Goal: Book appointment/travel/reservation

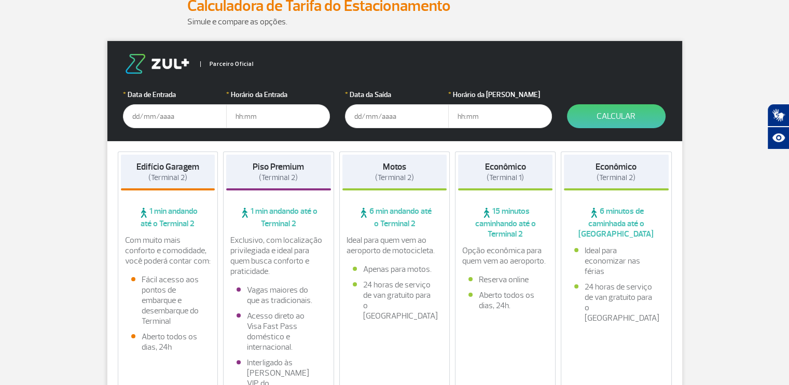
scroll to position [148, 0]
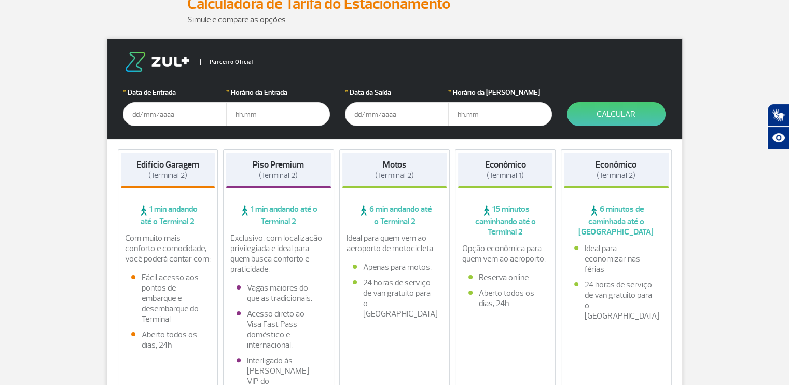
click at [184, 113] on input "text" at bounding box center [175, 114] width 104 height 24
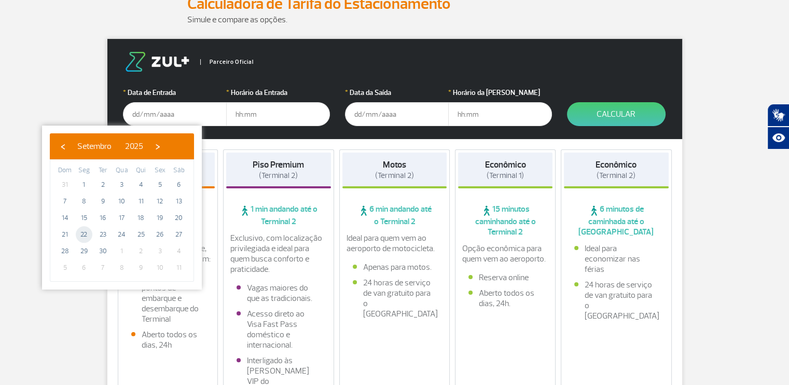
click at [81, 234] on span "22" at bounding box center [84, 234] width 17 height 17
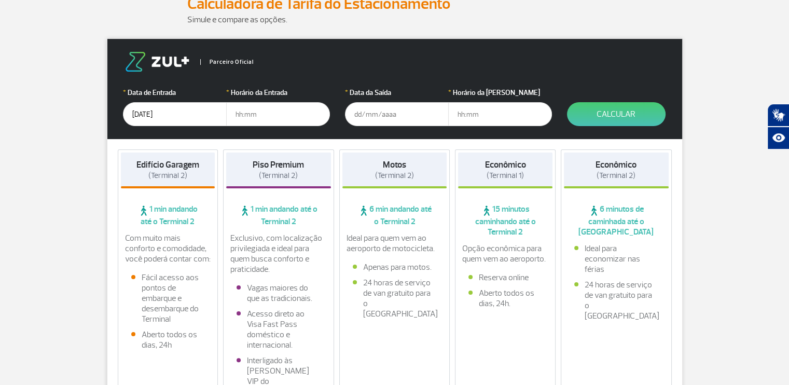
click at [160, 107] on input "[DATE]" at bounding box center [175, 114] width 104 height 24
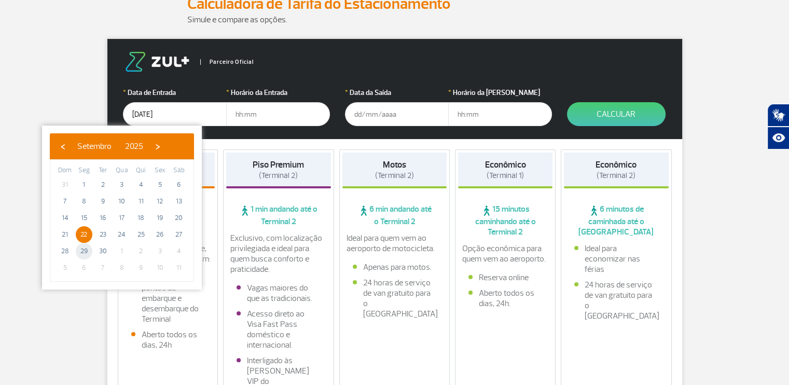
click at [86, 249] on span "29" at bounding box center [84, 251] width 17 height 17
type input "[DATE]"
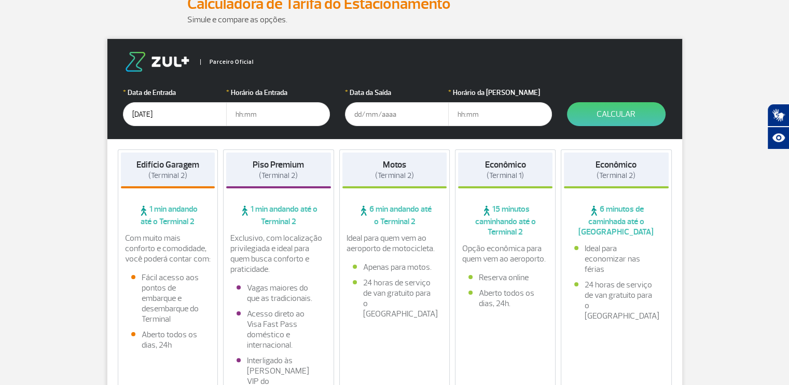
click at [259, 121] on input "text" at bounding box center [278, 114] width 104 height 24
type input "16:00"
click at [359, 111] on input "text" at bounding box center [397, 114] width 104 height 24
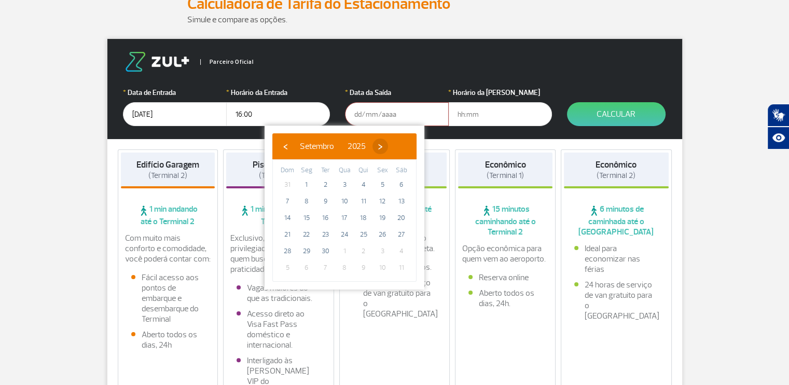
click at [388, 149] on span "›" at bounding box center [380, 146] width 16 height 16
click at [383, 184] on span "3" at bounding box center [382, 184] width 17 height 17
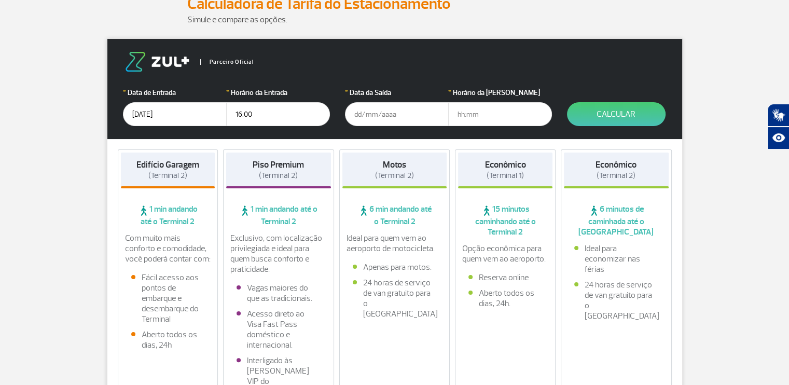
type input "[DATE]"
click at [460, 114] on input "text" at bounding box center [500, 114] width 104 height 24
type input "16:00"
click at [622, 110] on button "Calcular" at bounding box center [616, 114] width 99 height 24
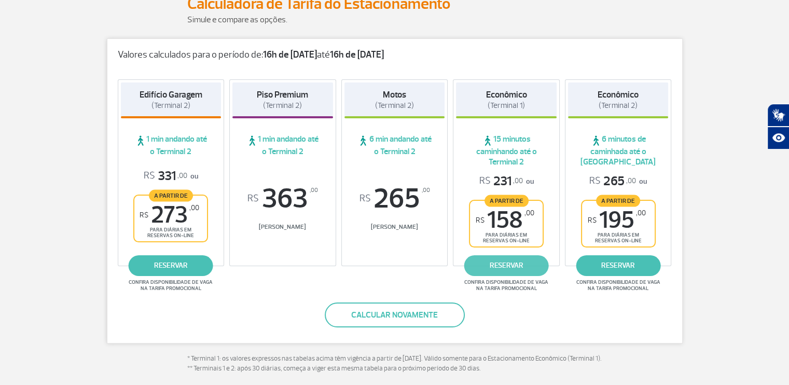
click at [510, 264] on link "reservar" at bounding box center [506, 265] width 85 height 21
